Goal: Transaction & Acquisition: Purchase product/service

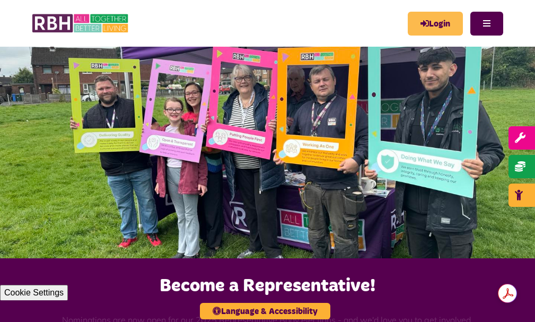
click at [421, 22] on link "Login" at bounding box center [435, 24] width 55 height 24
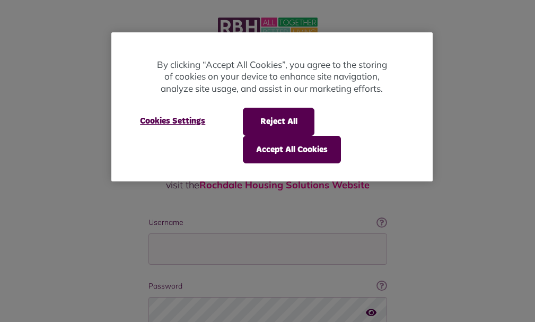
click at [218, 228] on div at bounding box center [267, 161] width 535 height 322
click at [283, 120] on button "Reject All" at bounding box center [279, 122] width 72 height 28
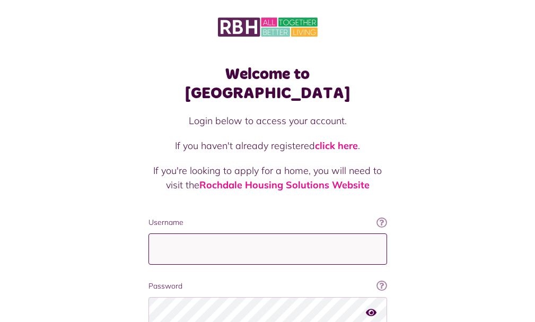
click at [149, 233] on input "Username" at bounding box center [268, 248] width 239 height 31
type input "**********"
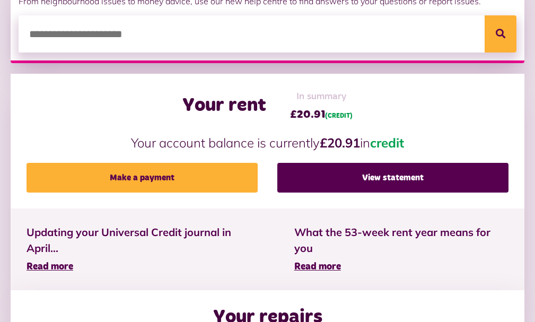
scroll to position [212, 0]
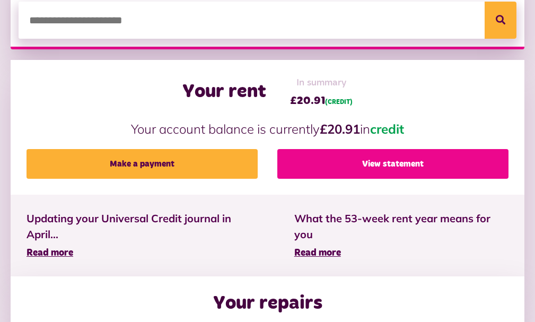
click at [425, 179] on link "View statement" at bounding box center [392, 164] width 231 height 30
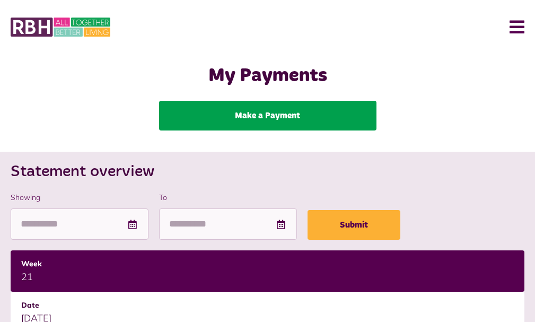
click at [264, 123] on link "Make a Payment" at bounding box center [268, 116] width 218 height 30
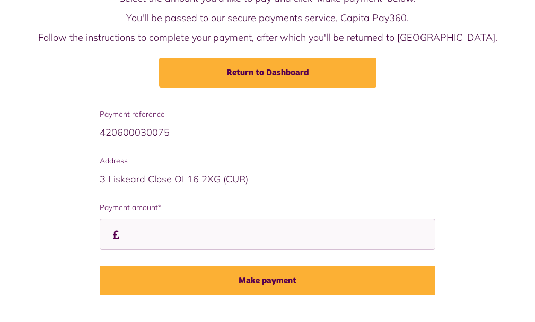
scroll to position [112, 0]
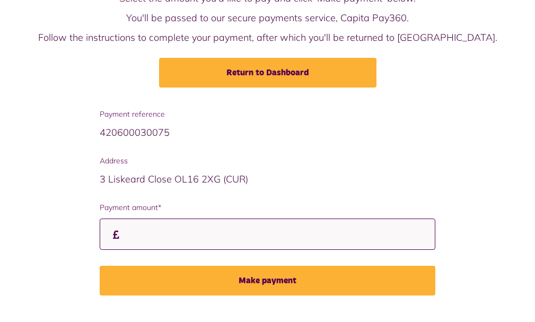
click at [133, 230] on input "Payment amount*" at bounding box center [268, 234] width 336 height 31
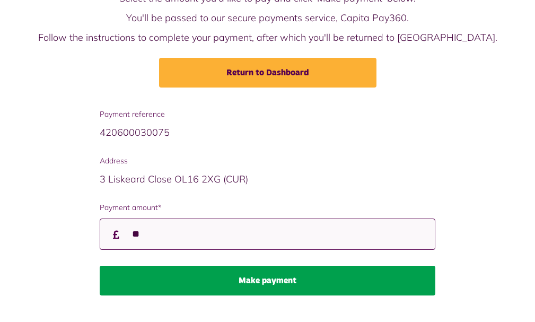
type input "**"
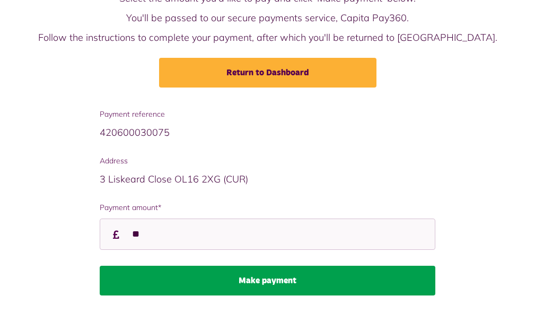
click at [261, 283] on button "Make payment" at bounding box center [268, 281] width 336 height 30
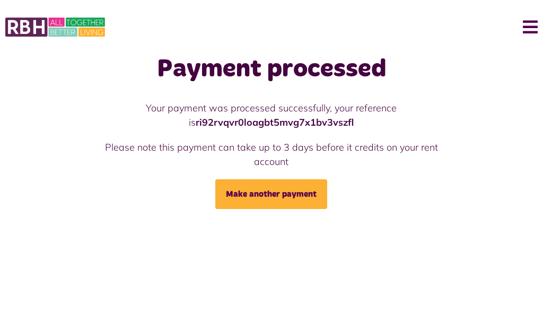
click at [528, 25] on button "Menu" at bounding box center [526, 27] width 23 height 33
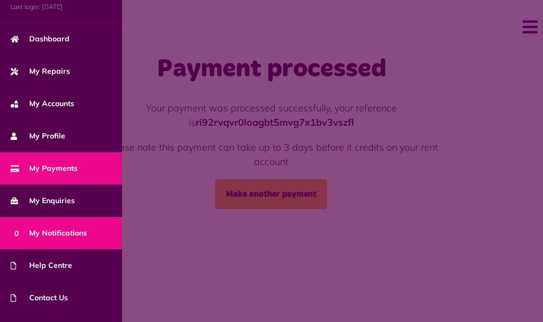
scroll to position [98, 0]
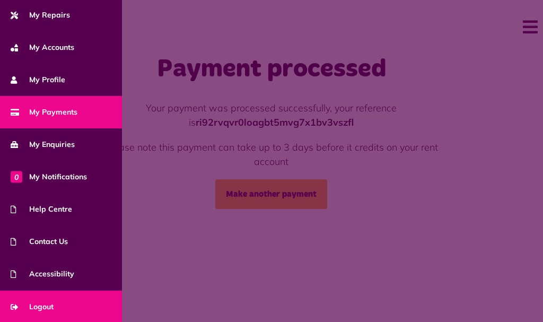
click at [49, 301] on span "Logout" at bounding box center [32, 306] width 43 height 11
